Goal: Communication & Community: Answer question/provide support

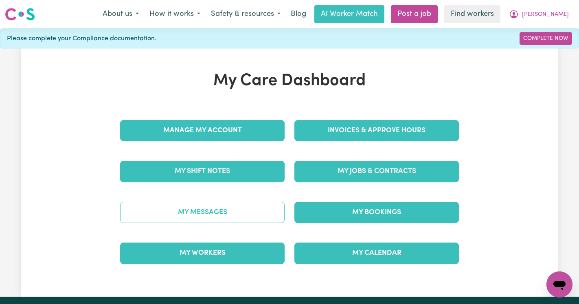
click at [203, 214] on link "My Messages" at bounding box center [202, 212] width 164 height 21
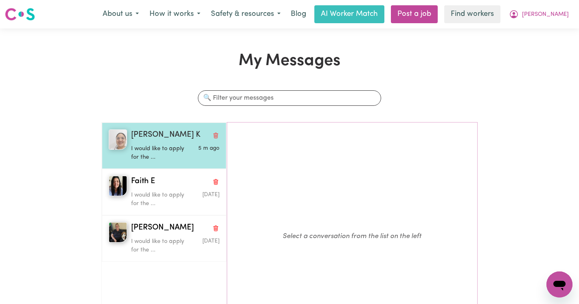
click at [186, 155] on p "I would like to apply for the ..." at bounding box center [160, 154] width 59 height 18
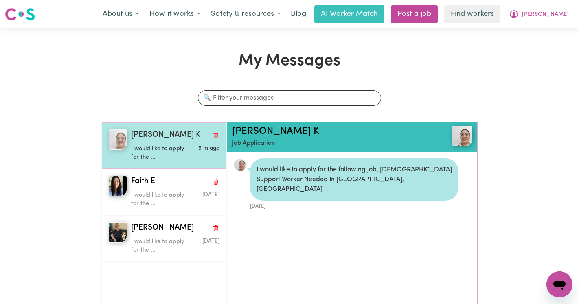
scroll to position [5, 0]
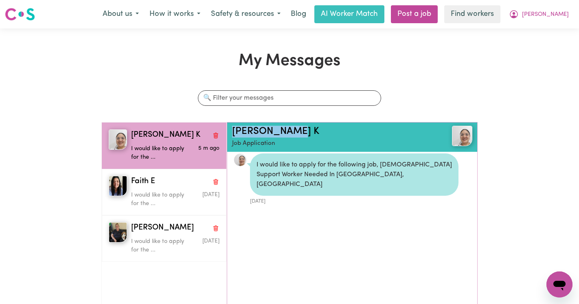
drag, startPoint x: 307, startPoint y: 132, endPoint x: 228, endPoint y: 129, distance: 78.2
click at [228, 129] on div "Ripandeep K Job Application" at bounding box center [352, 137] width 250 height 29
copy link "Ripandeep K"
